Goal: Task Accomplishment & Management: Manage account settings

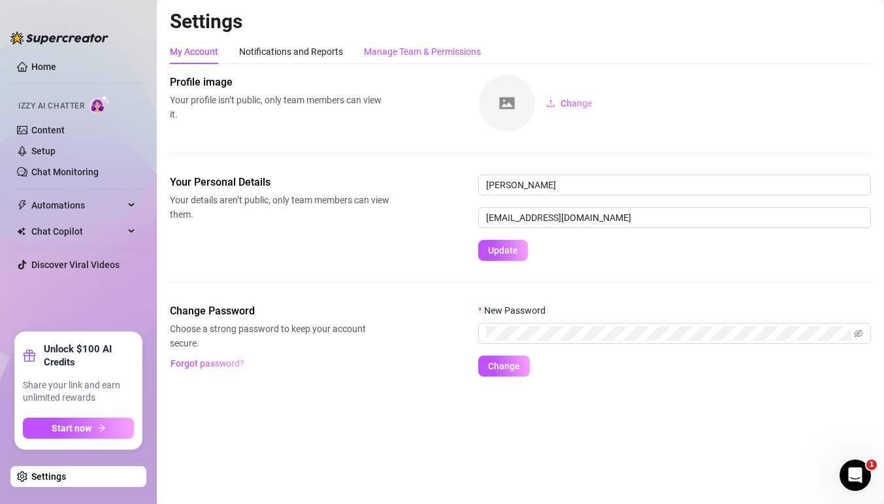
click at [414, 48] on div "Manage Team & Permissions" at bounding box center [422, 51] width 117 height 14
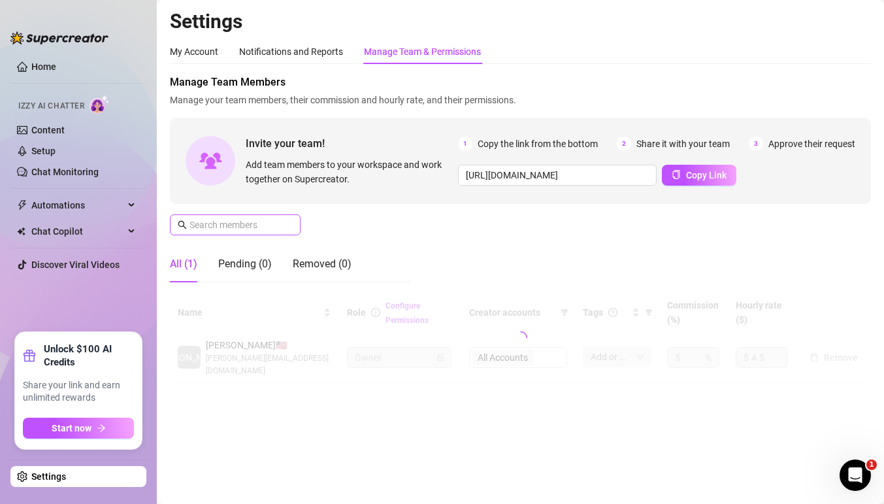
click at [265, 233] on span at bounding box center [235, 224] width 131 height 21
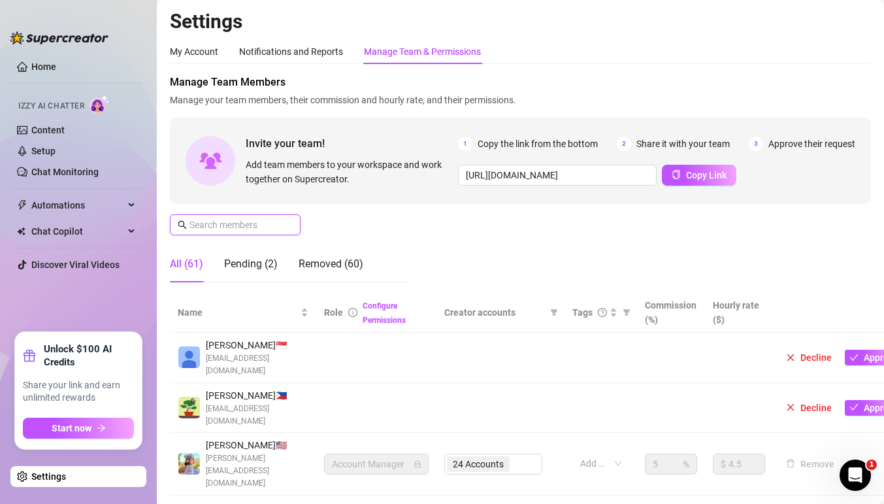
click at [270, 229] on input "text" at bounding box center [235, 225] width 93 height 14
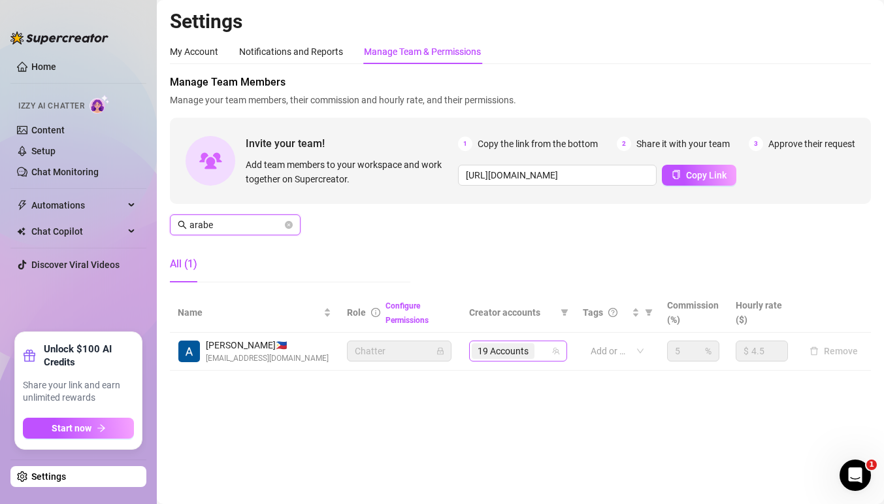
click at [548, 357] on div "19 Accounts" at bounding box center [511, 351] width 79 height 18
type input "arabe"
click at [548, 357] on div "19 Accounts" at bounding box center [511, 351] width 79 height 18
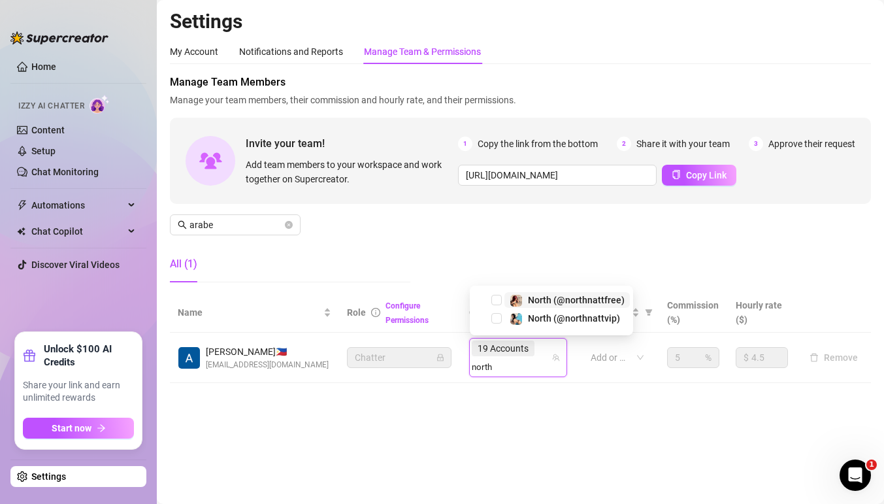
type input "north"
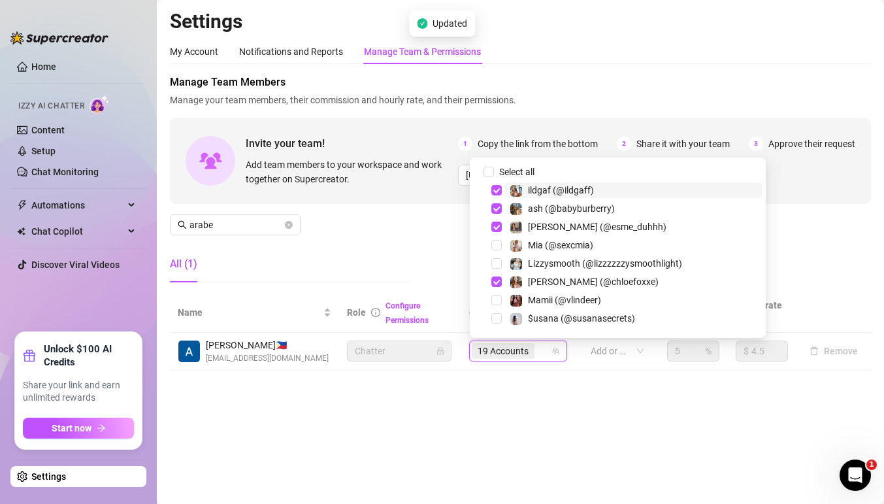
click at [544, 348] on div "19 Accounts" at bounding box center [511, 351] width 79 height 18
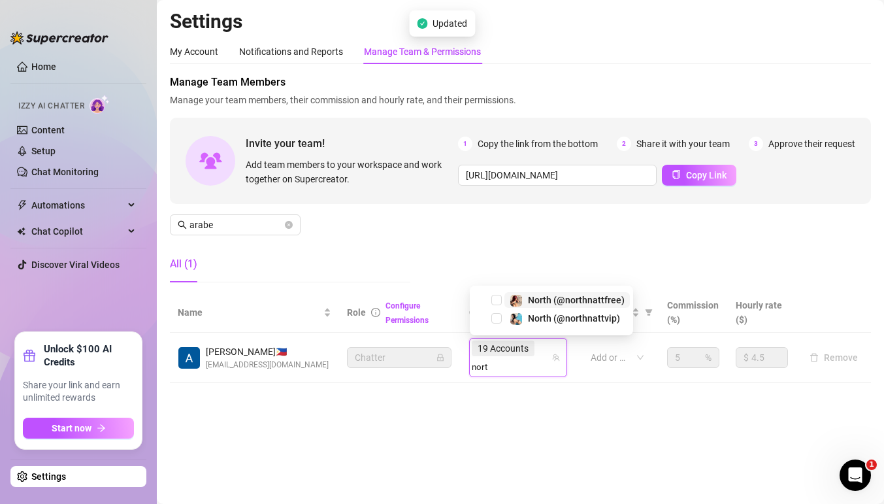
type input "north"
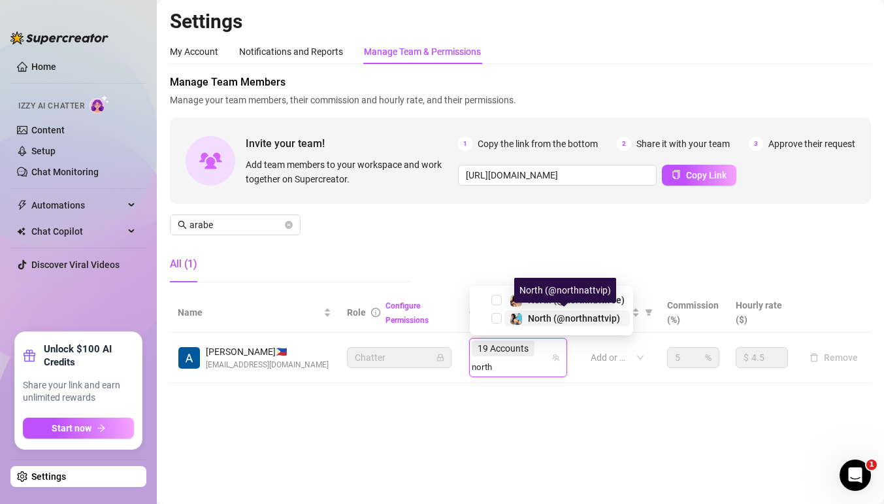
click at [533, 320] on span "North (@northnattvip)" at bounding box center [574, 318] width 92 height 10
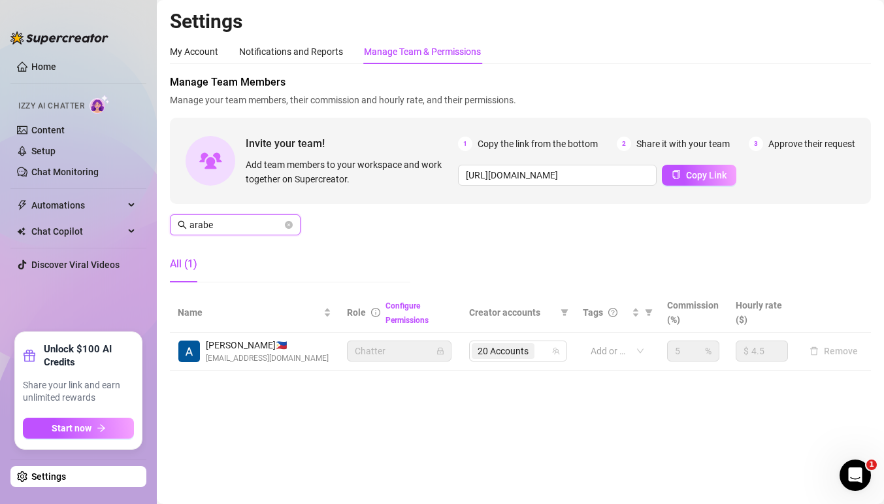
click at [242, 224] on input "arabe" at bounding box center [235, 225] width 93 height 14
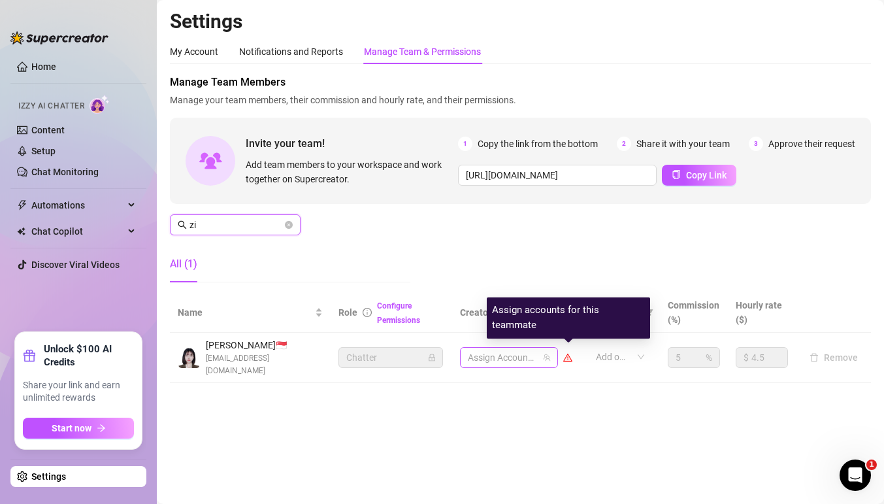
click at [493, 350] on div at bounding box center [502, 357] width 79 height 18
type input "zi"
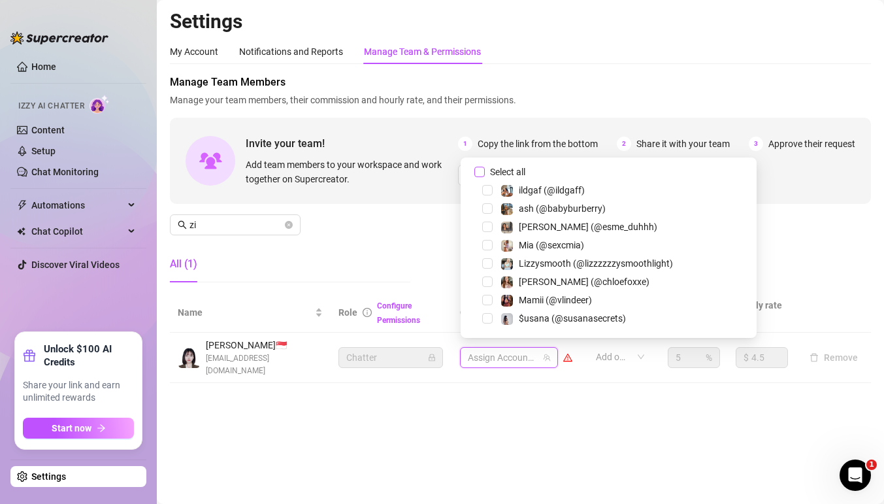
click at [485, 167] on span "Select all" at bounding box center [508, 172] width 46 height 14
click at [485, 167] on input "Select all" at bounding box center [479, 172] width 10 height 10
checkbox input "true"
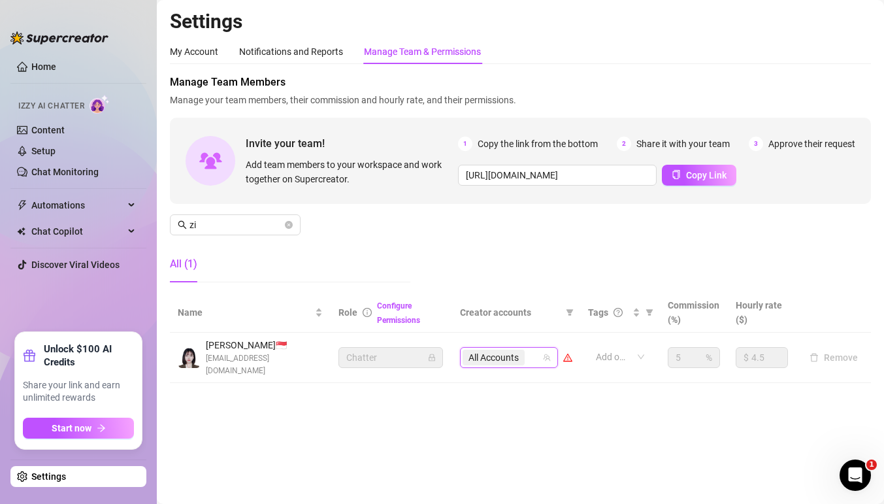
click at [351, 291] on div "All (1)" at bounding box center [290, 269] width 240 height 47
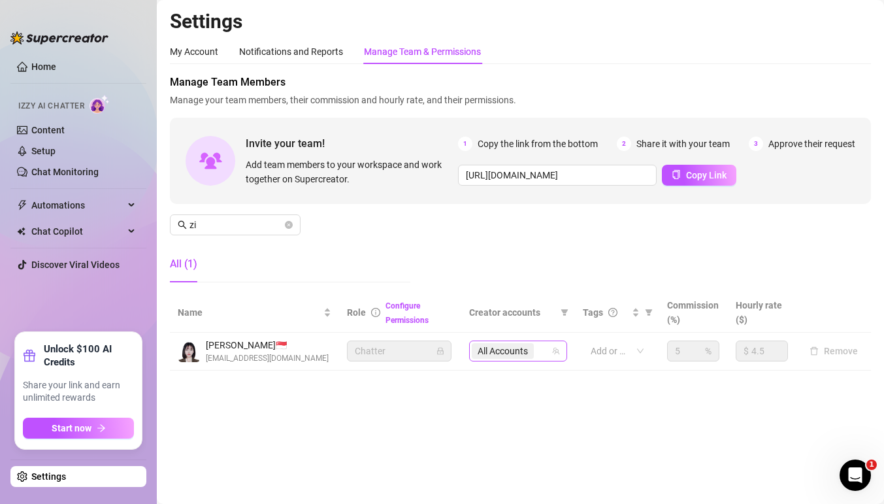
click at [542, 348] on div "All Accounts" at bounding box center [511, 351] width 79 height 18
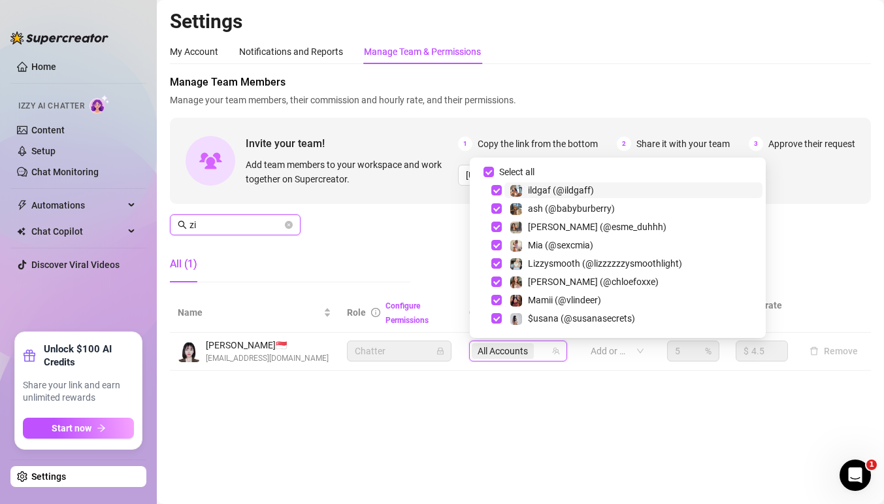
click at [215, 223] on input "zi" at bounding box center [235, 225] width 93 height 14
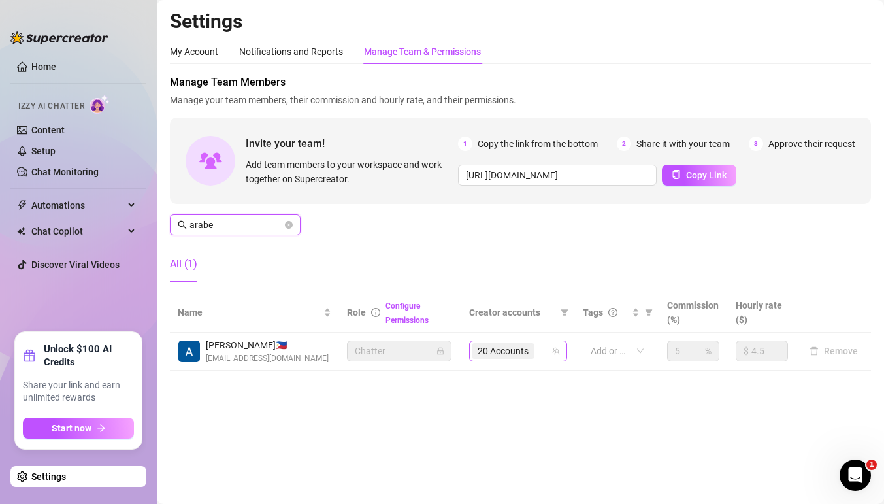
click at [544, 349] on div "20 Accounts" at bounding box center [511, 351] width 79 height 18
type input "arabe"
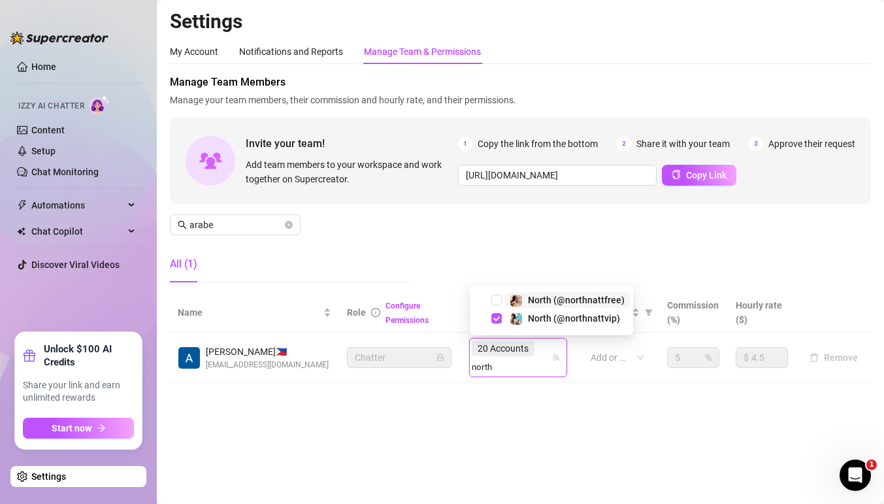
type input "north"
